Goal: Use online tool/utility: Use online tool/utility

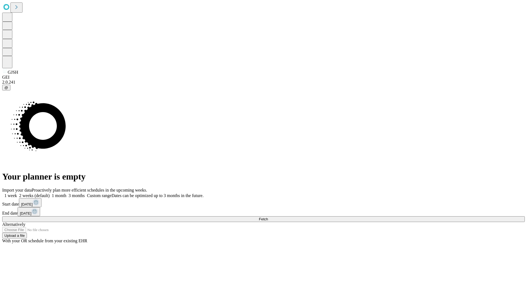
click at [268, 217] on span "Fetch" at bounding box center [263, 219] width 9 height 4
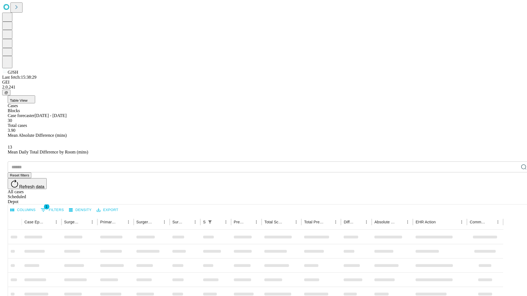
click at [513, 199] on div "Depot" at bounding box center [269, 201] width 522 height 5
